Goal: Information Seeking & Learning: Learn about a topic

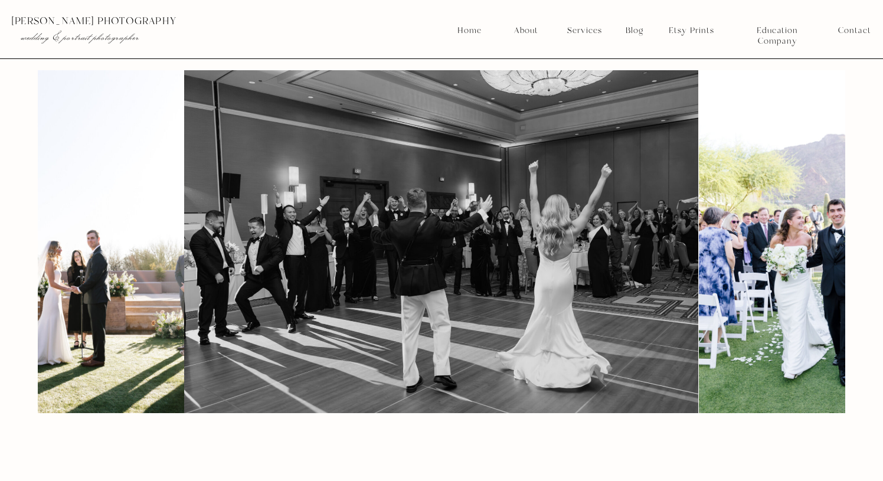
scroll to position [828, 0]
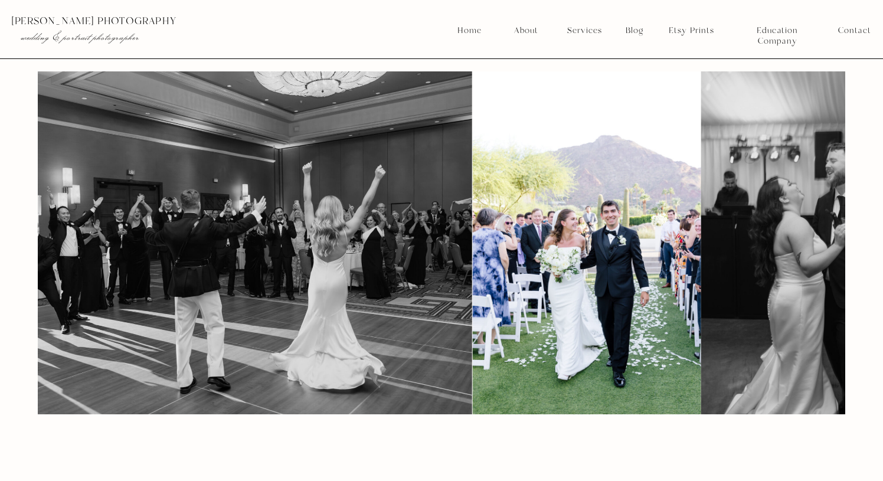
click at [498, 349] on img at bounding box center [586, 242] width 228 height 343
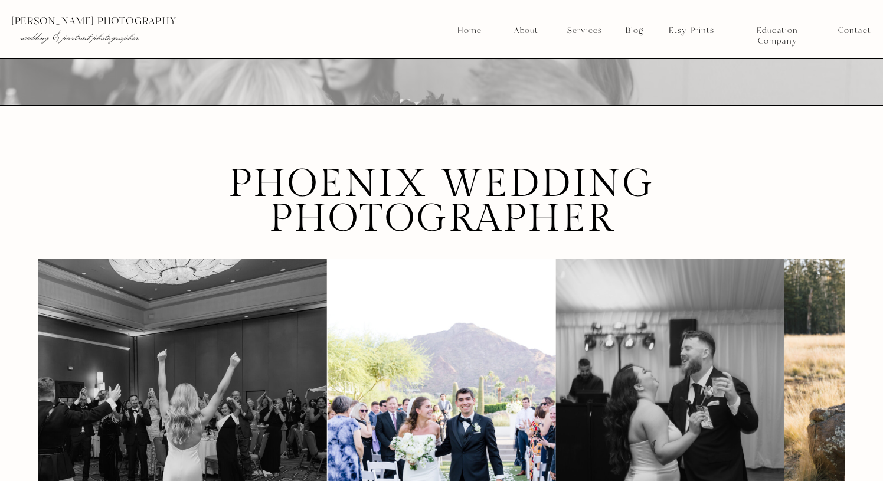
scroll to position [0, 0]
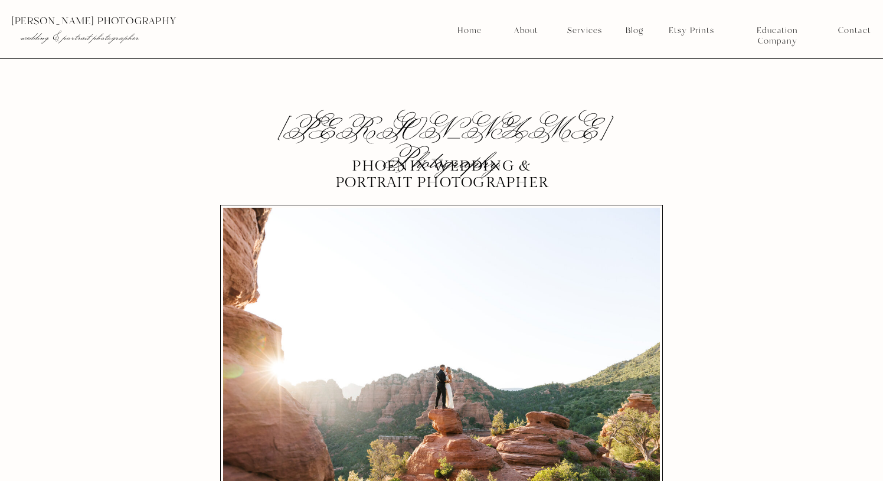
click at [636, 31] on nav "Blog" at bounding box center [635, 30] width 26 height 11
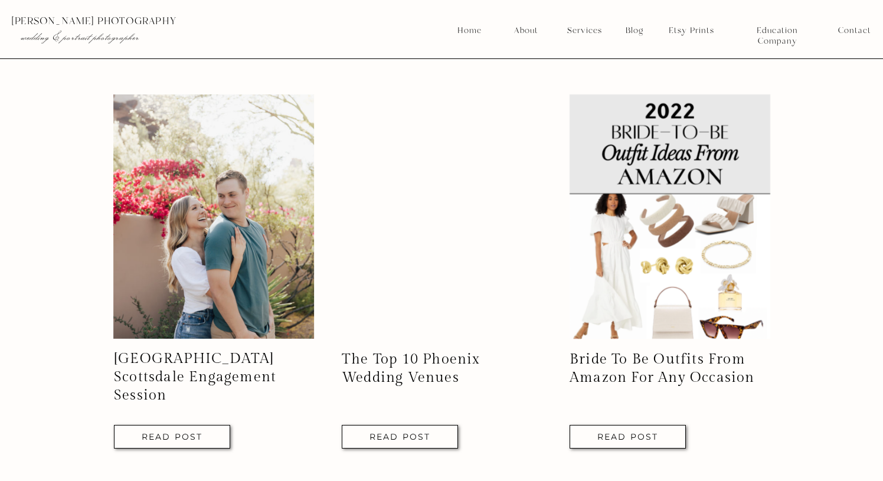
scroll to position [1885, 0]
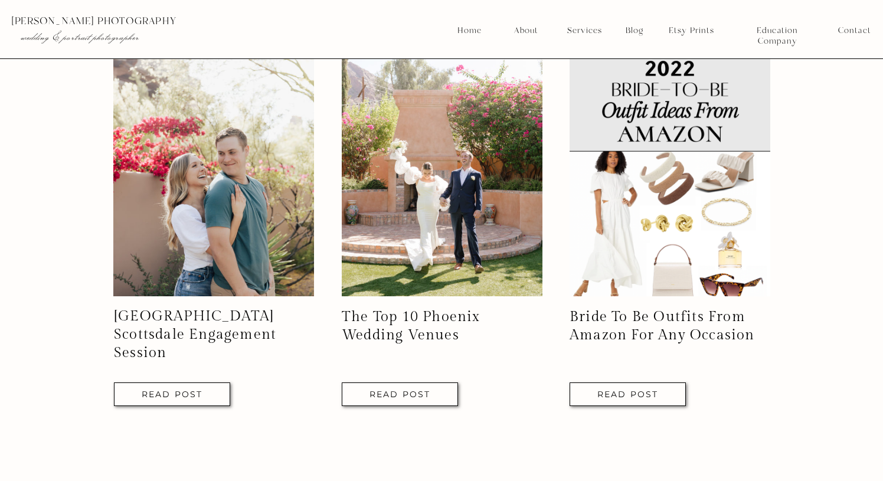
click at [418, 269] on img at bounding box center [442, 174] width 201 height 244
click at [414, 391] on nav "Read Post" at bounding box center [400, 394] width 74 height 7
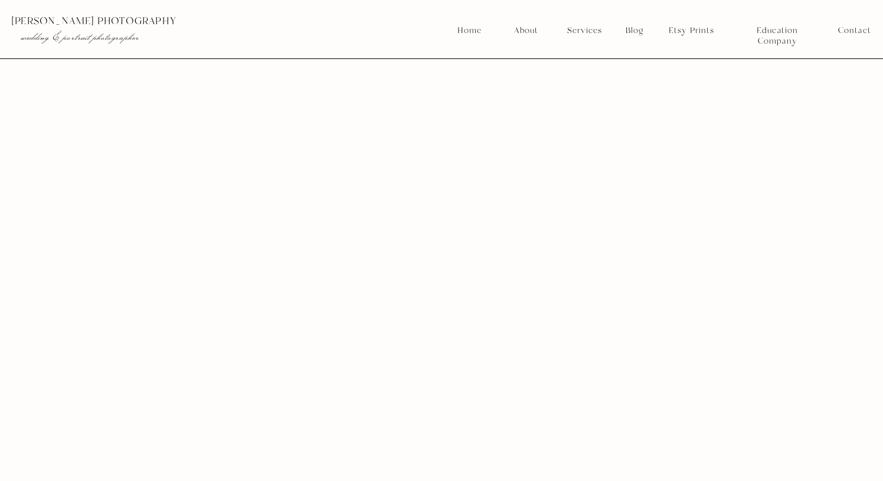
scroll to position [41720, 0]
